Goal: Information Seeking & Learning: Learn about a topic

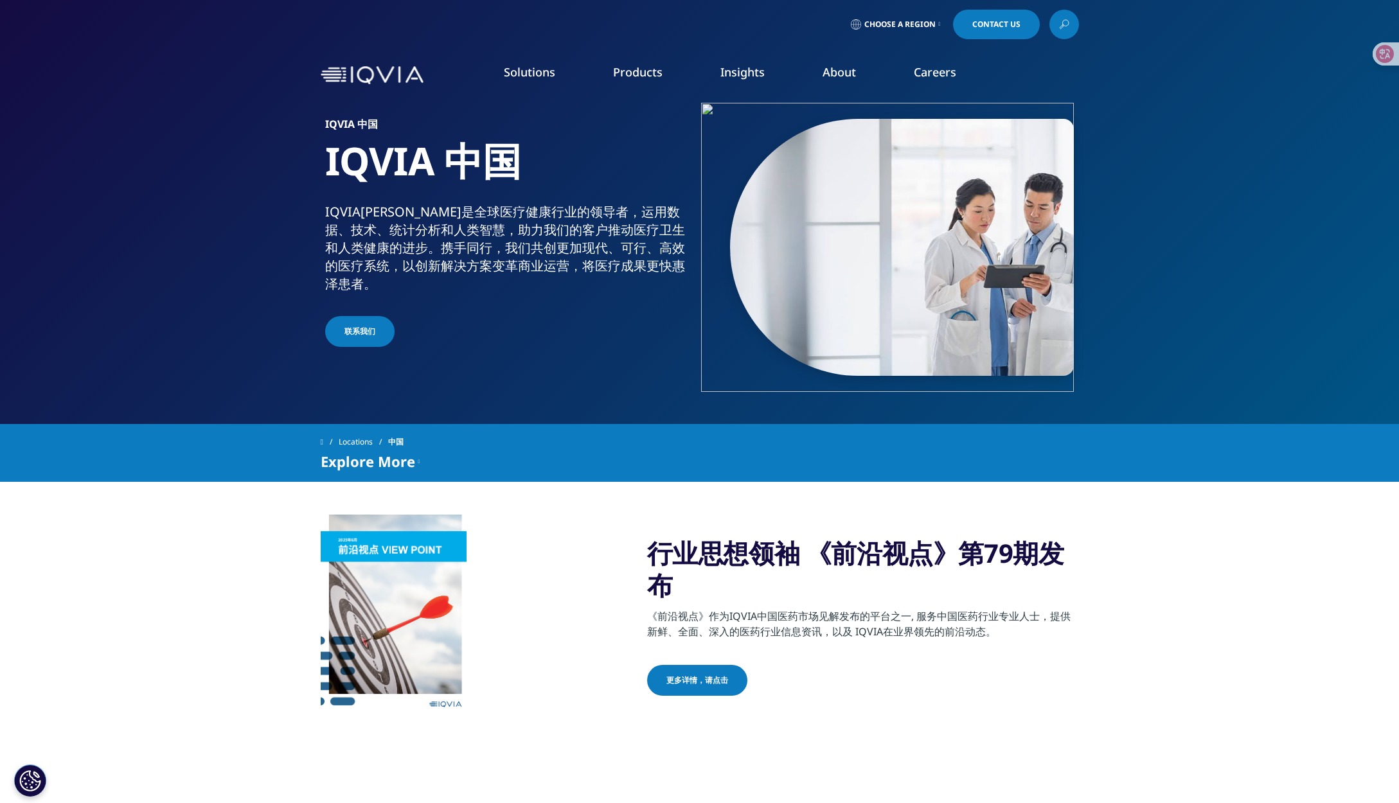
drag, startPoint x: 842, startPoint y: 283, endPoint x: 1101, endPoint y: 87, distance: 325.3
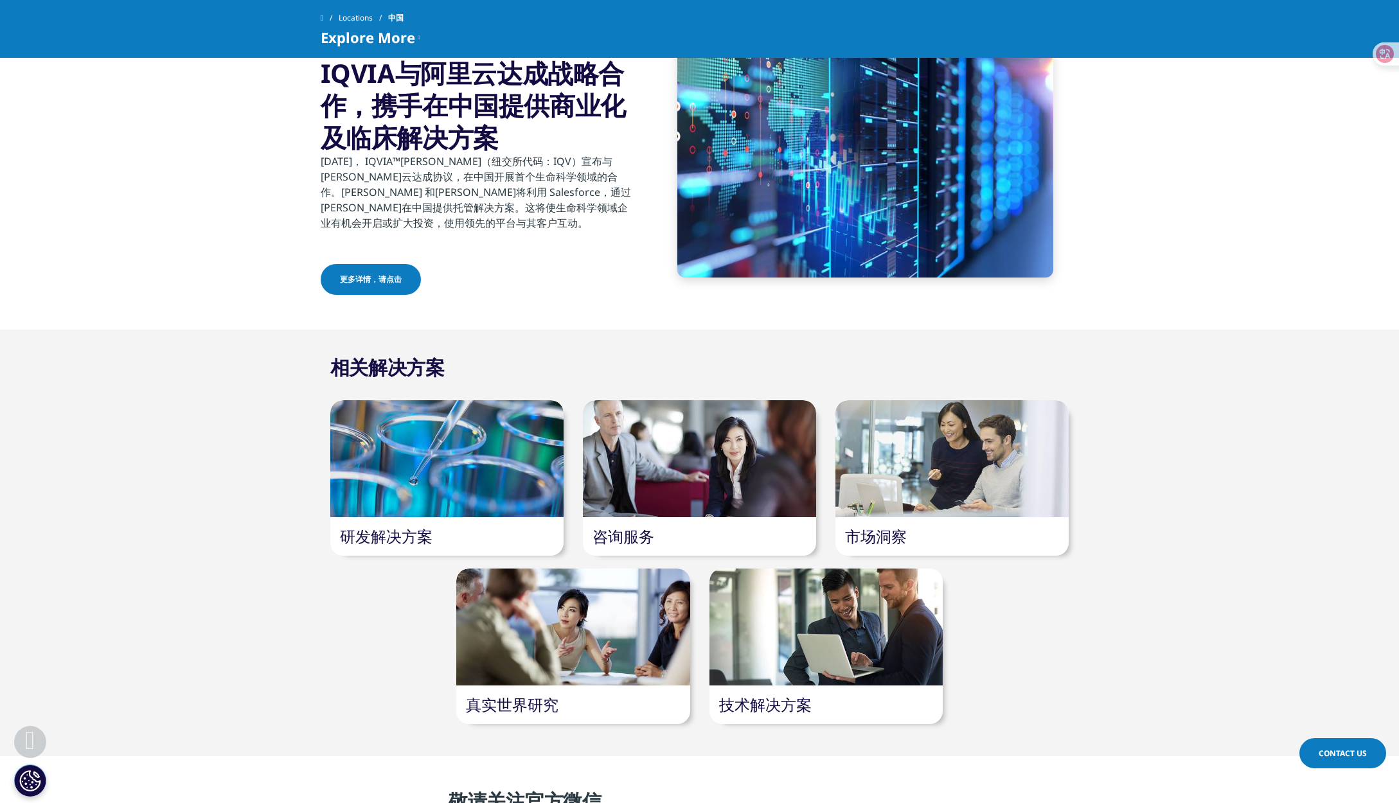
scroll to position [707, 0]
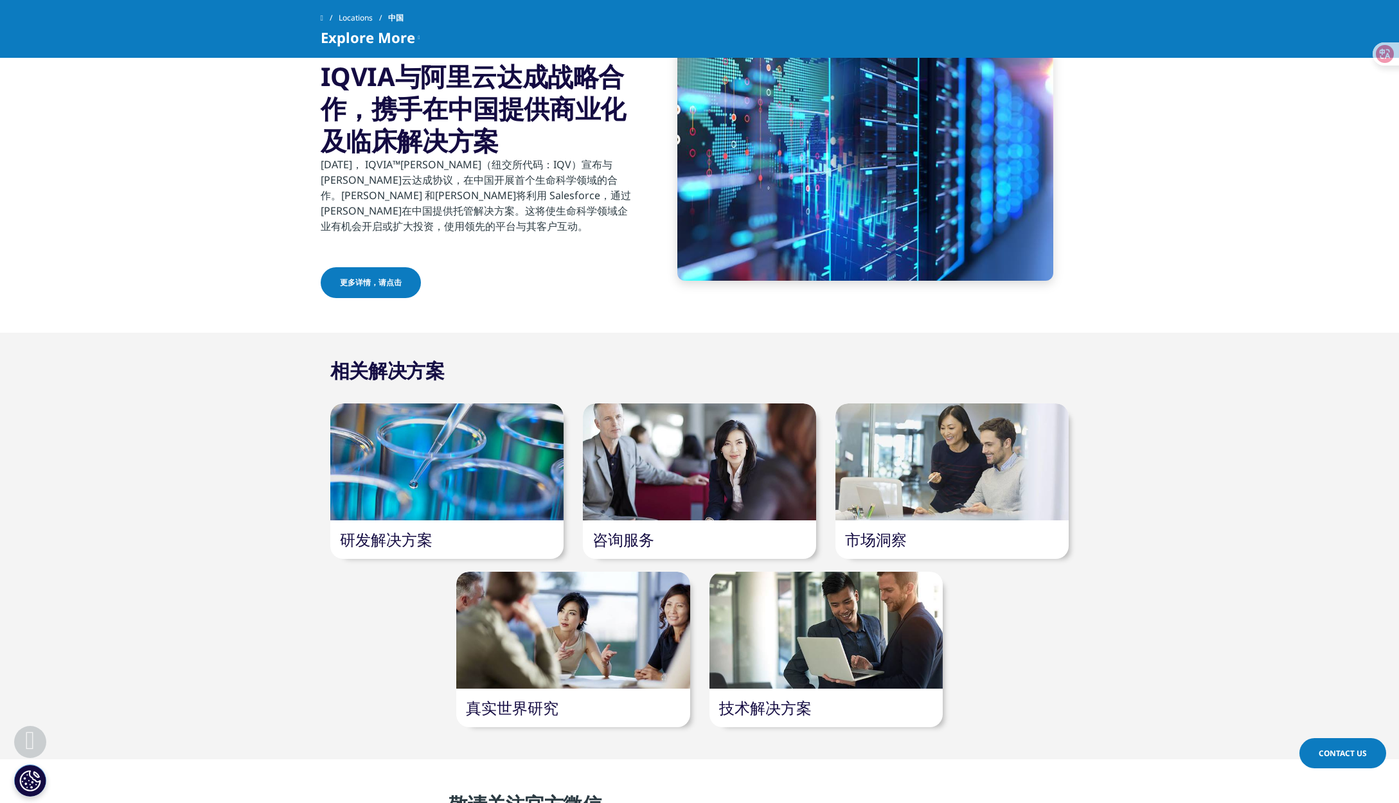
click at [971, 479] on div at bounding box center [951, 462] width 233 height 117
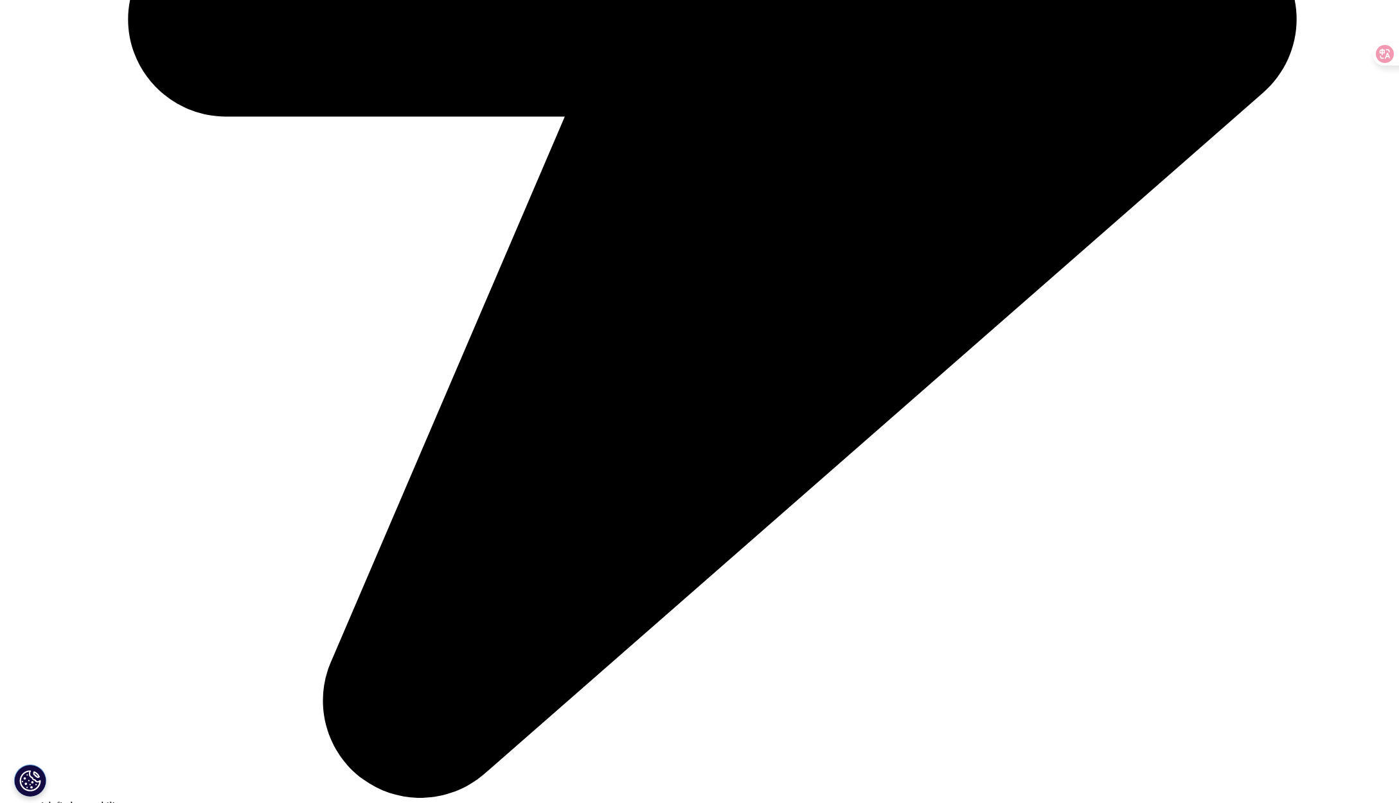
scroll to position [1414, 0]
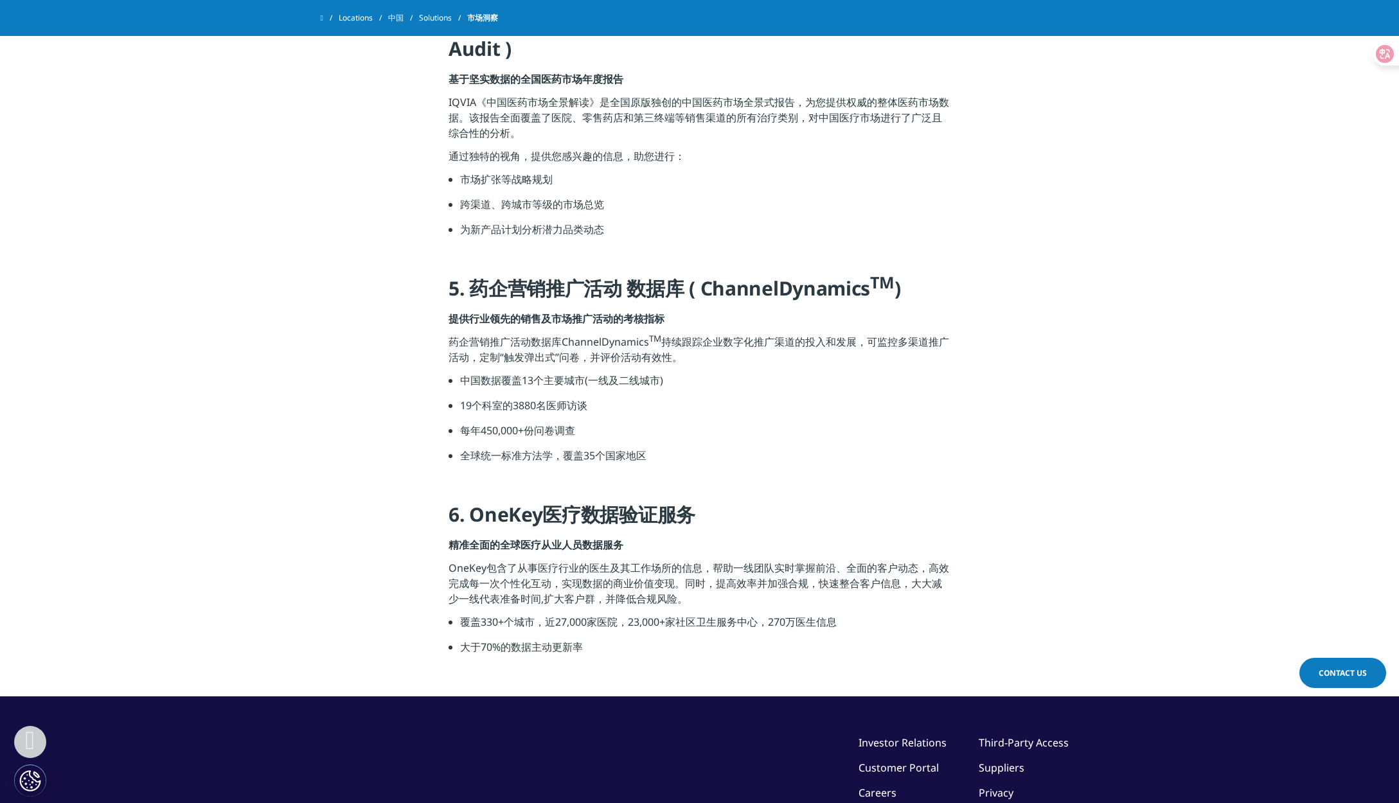
click at [1294, 258] on section "1. 中国医院药品统计报告 ( CHPA ) 大医院药品统计报告(≥100张床位) 迅速变化的中国医院市场权威的市场资讯 CHPA是基于医院总体和固定样本组对…" at bounding box center [699, 39] width 1399 height 1316
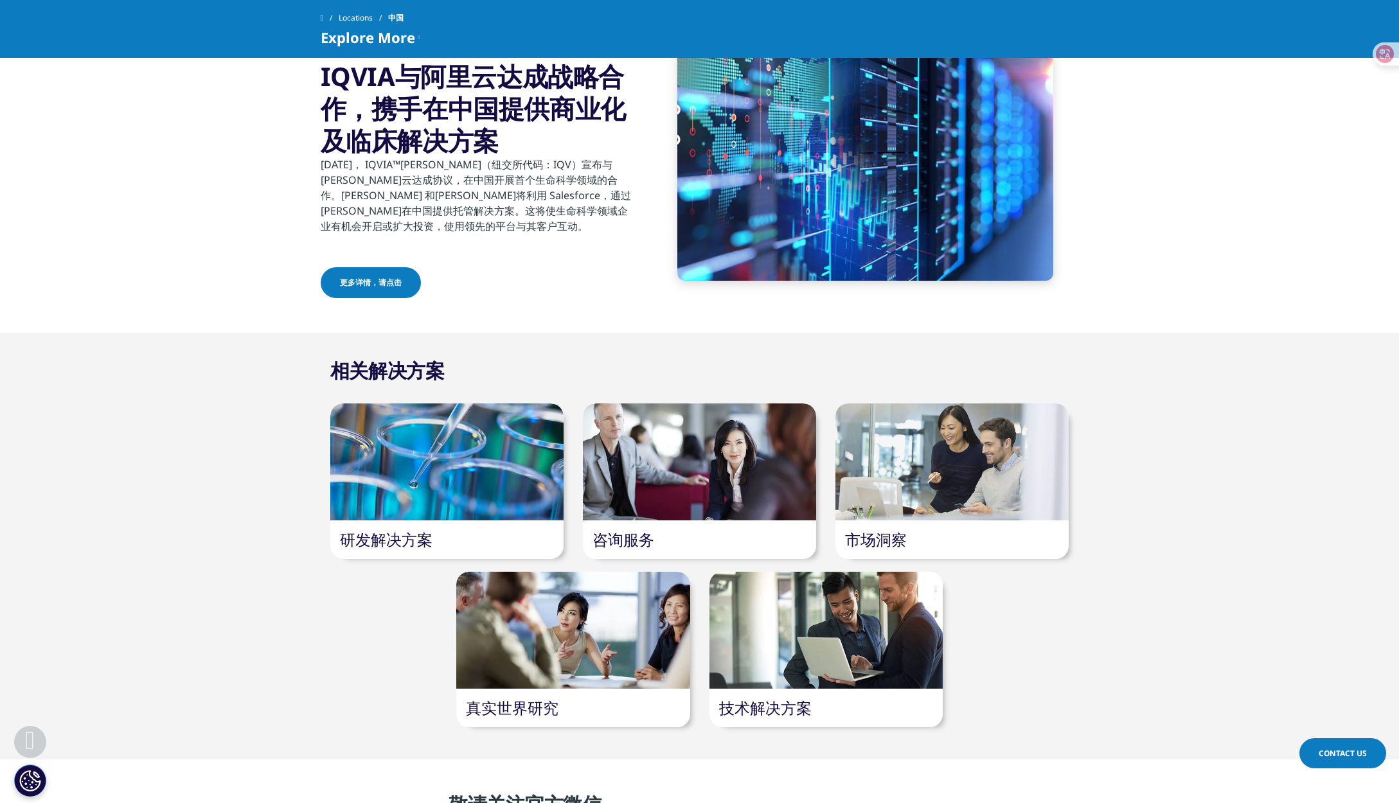
click at [685, 495] on div at bounding box center [699, 462] width 233 height 117
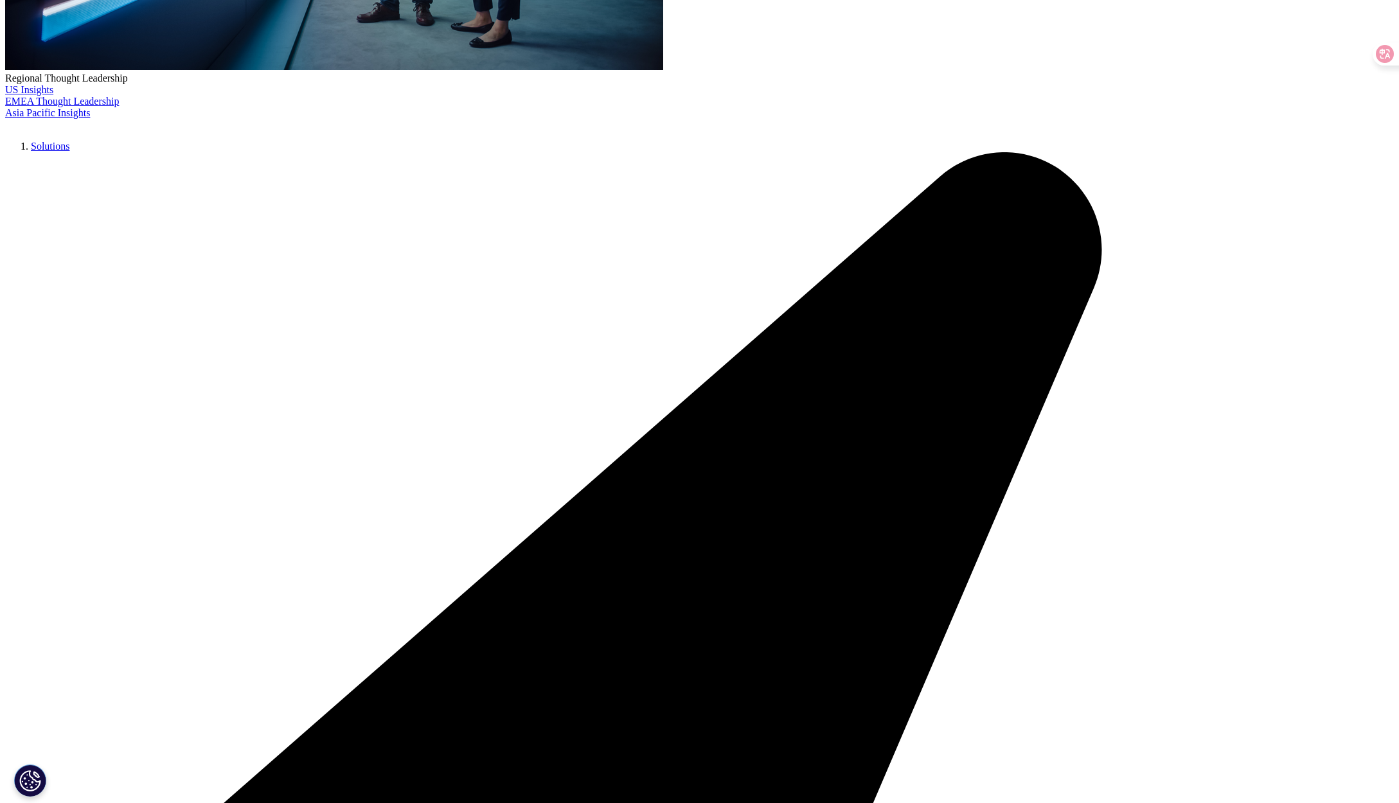
scroll to position [514, 0]
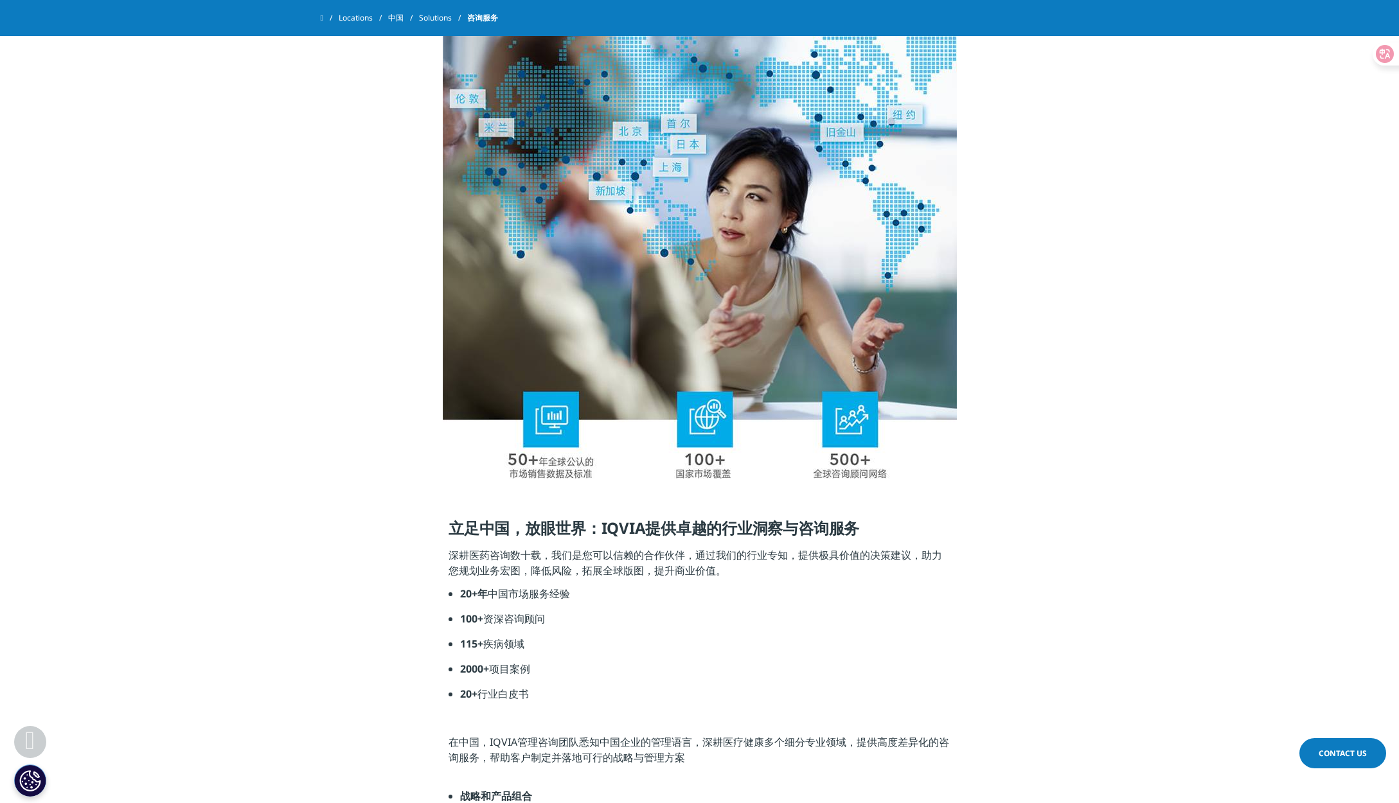
drag, startPoint x: 704, startPoint y: 469, endPoint x: 959, endPoint y: 453, distance: 255.0
click at [959, 453] on div at bounding box center [700, 248] width 720 height 475
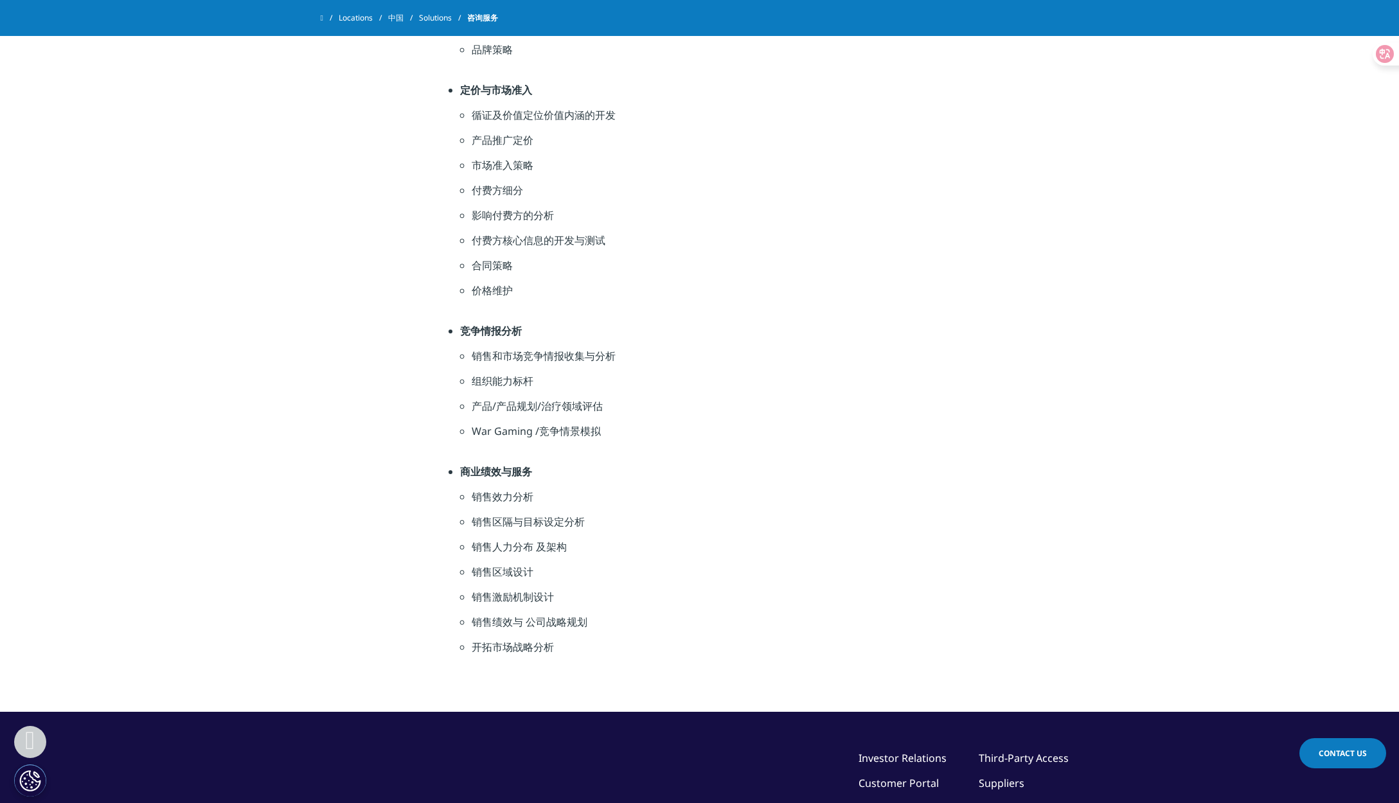
scroll to position [1863, 0]
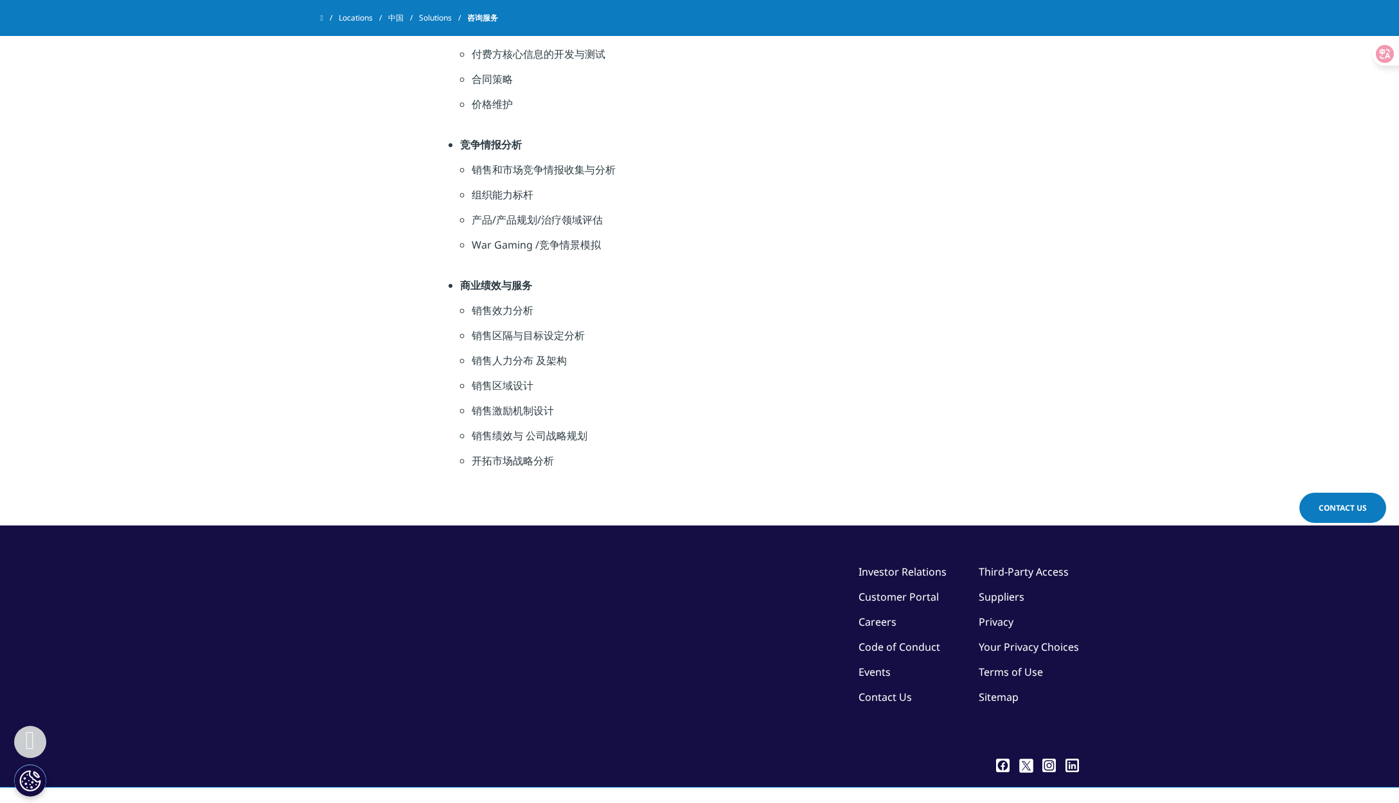
click at [508, 312] on li "销售效力分析" at bounding box center [711, 315] width 479 height 25
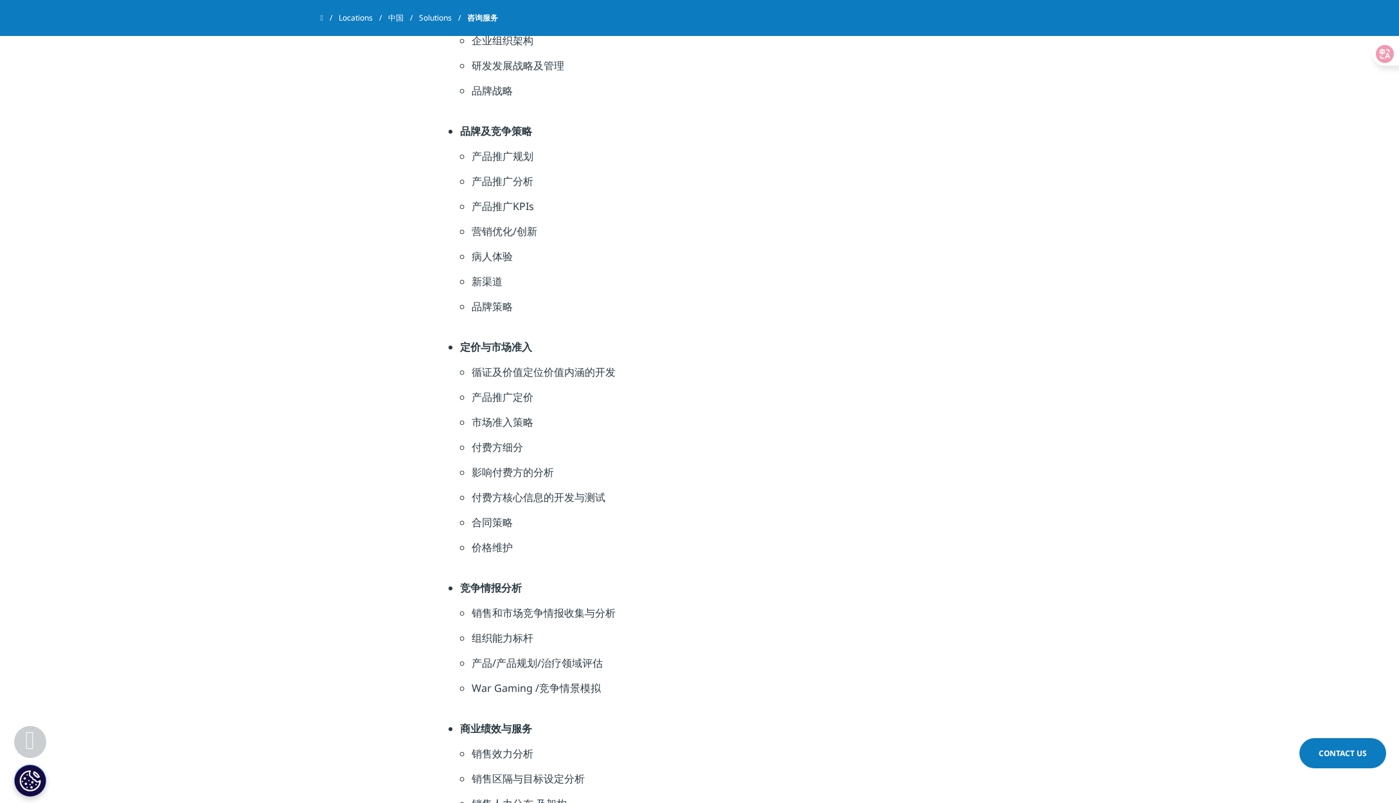
scroll to position [1285, 0]
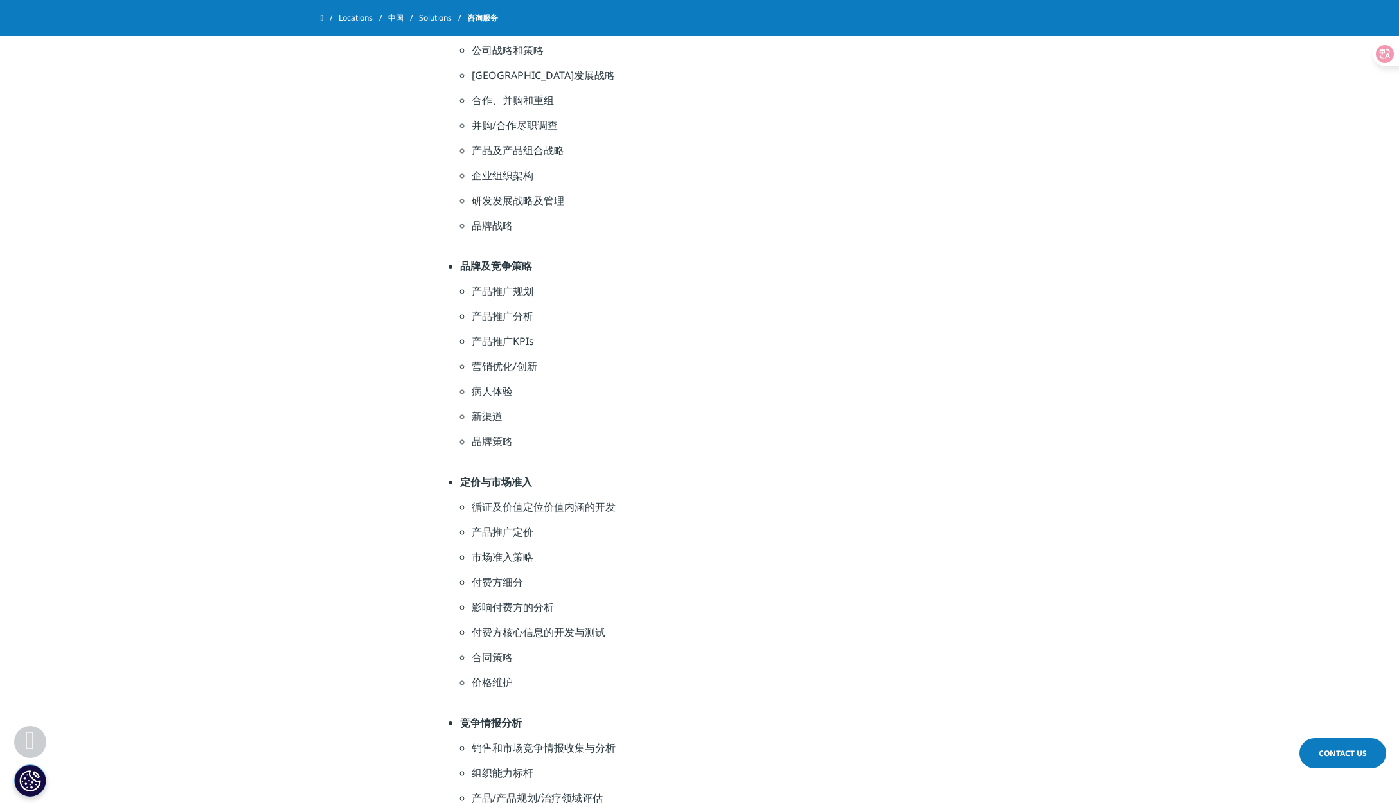
drag, startPoint x: 570, startPoint y: 452, endPoint x: 553, endPoint y: 423, distance: 33.4
click at [564, 443] on li "品牌策略" at bounding box center [711, 446] width 479 height 25
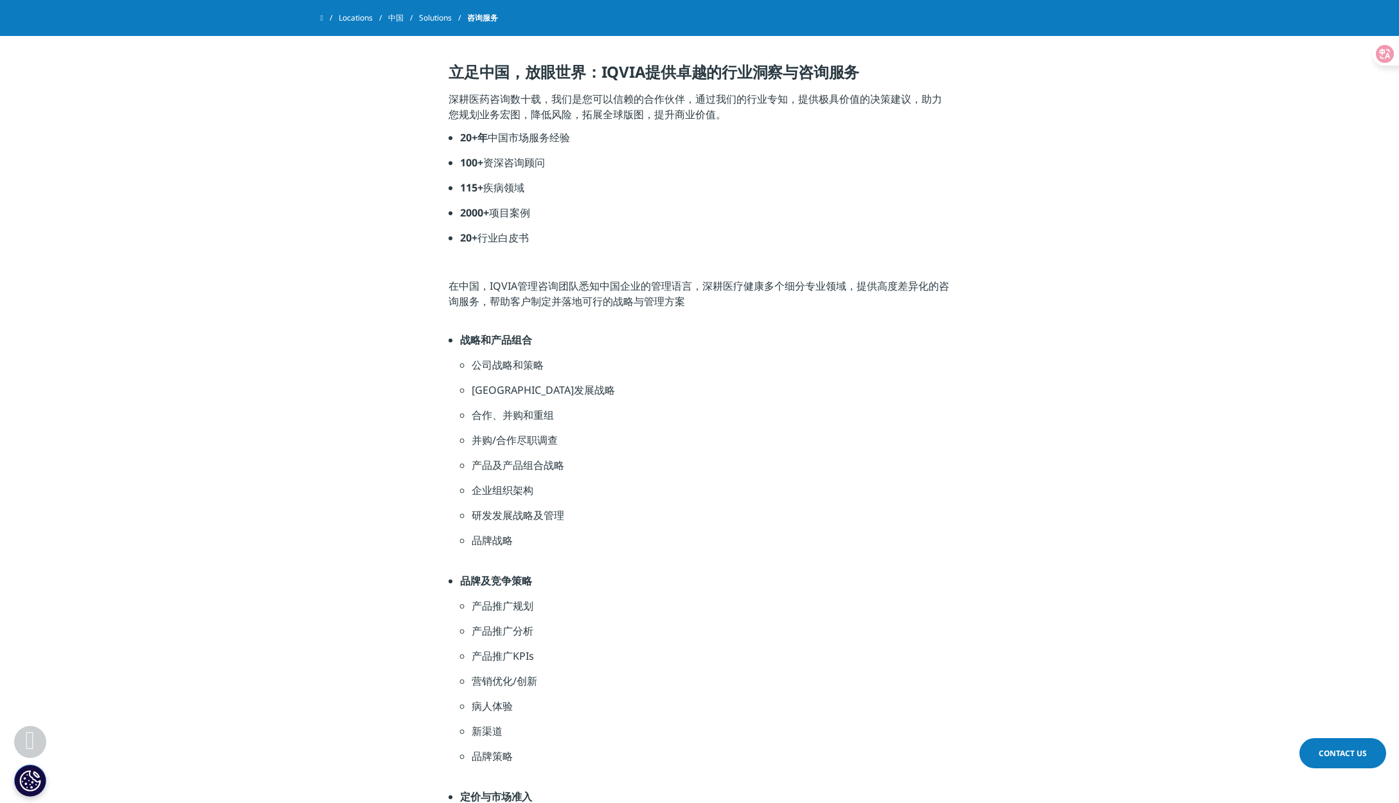
scroll to position [964, 0]
